Goal: Task Accomplishment & Management: Use online tool/utility

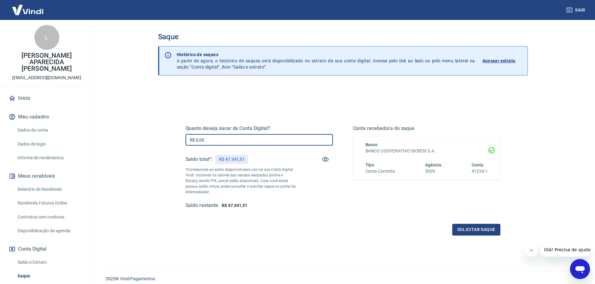
click at [204, 140] on input "R$ 0,00" at bounding box center [258, 140] width 147 height 12
type input "R$ 47.341,51"
click at [461, 225] on button "Solicitar saque" at bounding box center [476, 230] width 48 height 12
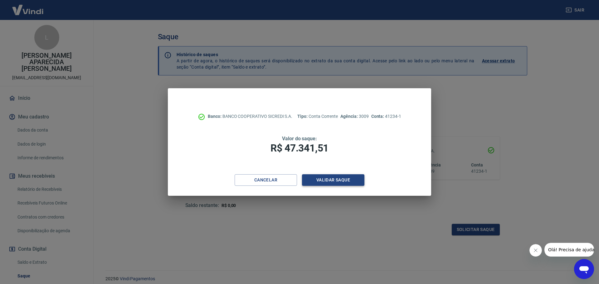
click at [332, 175] on button "Validar saque" at bounding box center [333, 180] width 62 height 12
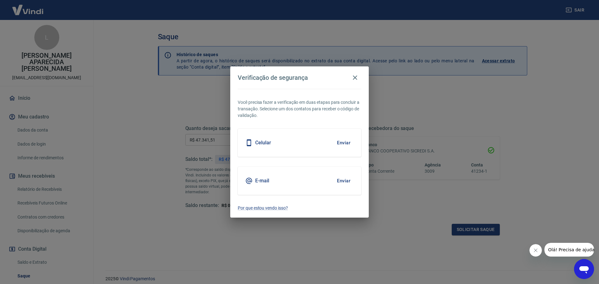
click at [344, 144] on button "Enviar" at bounding box center [344, 142] width 20 height 13
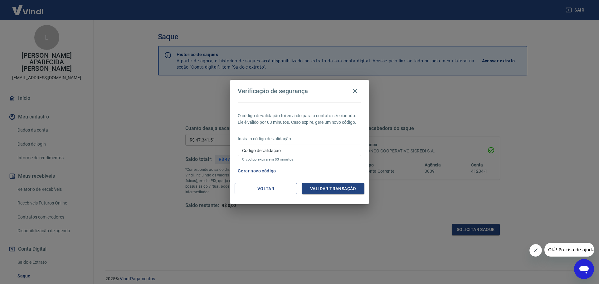
click at [269, 149] on input "Código de validação" at bounding box center [300, 151] width 124 height 12
type input "208777"
click at [324, 188] on button "Validar transação" at bounding box center [333, 189] width 62 height 12
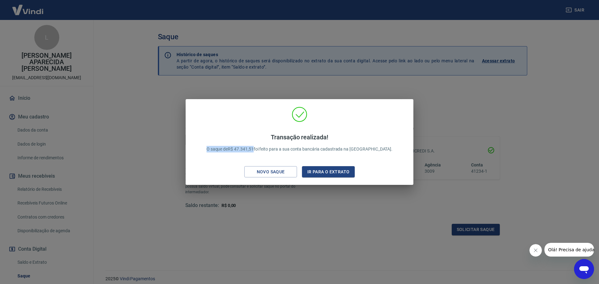
drag, startPoint x: 222, startPoint y: 149, endPoint x: 270, endPoint y: 145, distance: 48.5
click at [270, 145] on p "Transação realizada! O saque de R$ 47.341,51 foi feito para a sua conta bancári…" at bounding box center [300, 143] width 186 height 19
copy p "O saque de R$ 47.341,51"
